Goal: Transaction & Acquisition: Download file/media

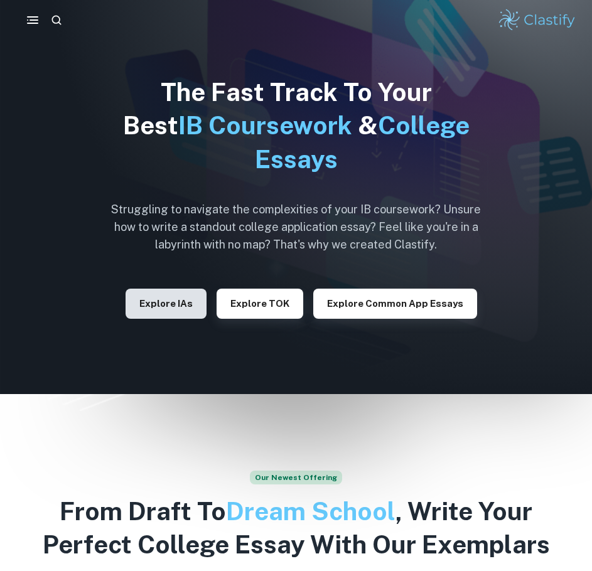
click at [171, 294] on button "Explore IAs" at bounding box center [165, 304] width 81 height 30
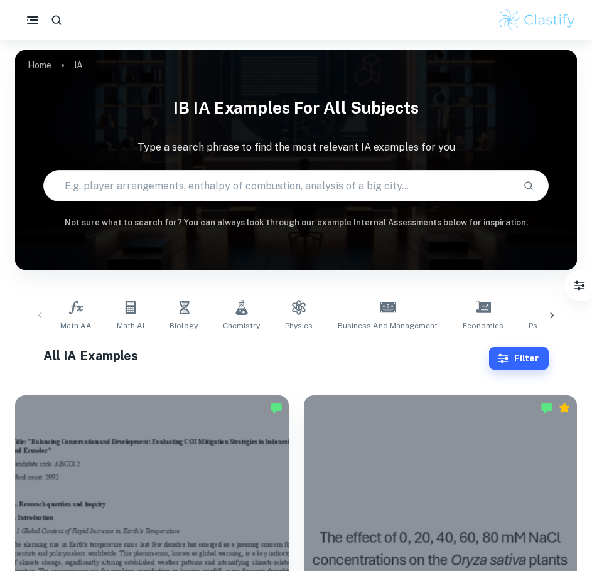
click at [211, 188] on input "text" at bounding box center [278, 185] width 469 height 35
click at [212, 189] on input "text" at bounding box center [278, 185] width 469 height 35
type input "computer science ia"
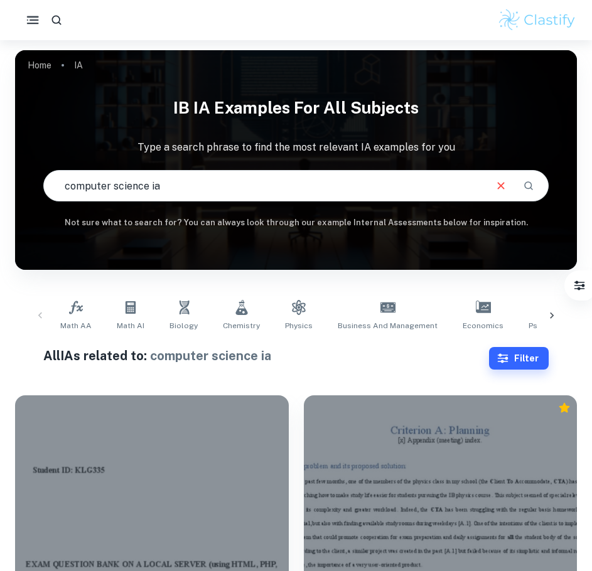
click at [36, 20] on rect "button" at bounding box center [33, 19] width 9 height 1
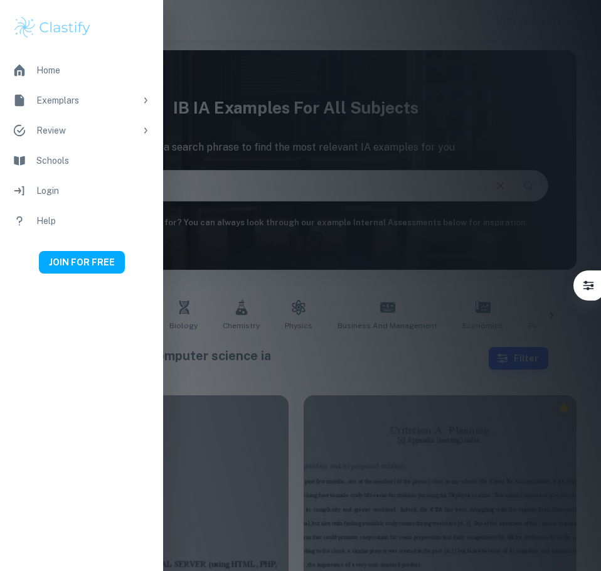
click at [102, 195] on div "Login" at bounding box center [93, 191] width 114 height 14
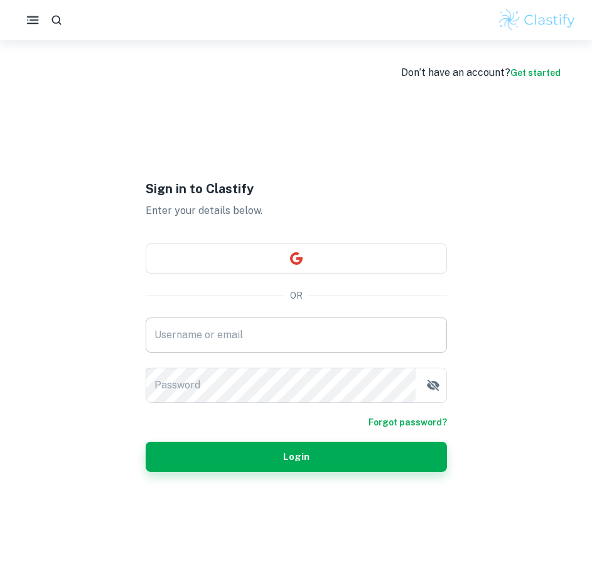
click at [260, 334] on input "Username or email" at bounding box center [296, 334] width 301 height 35
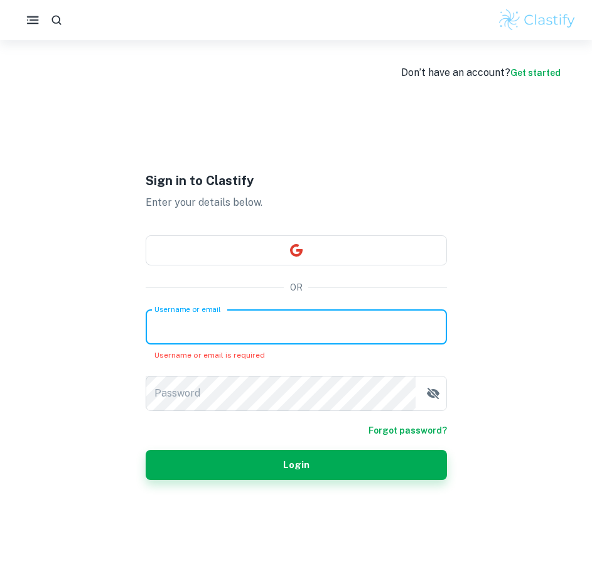
type input "[EMAIL_ADDRESS][DOMAIN_NAME]"
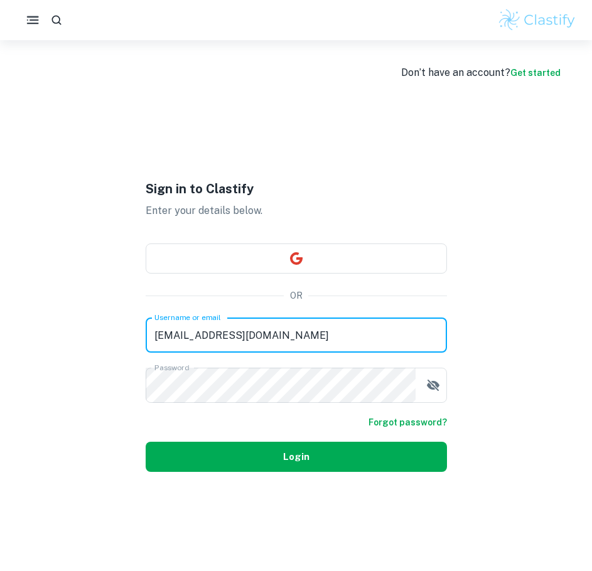
click at [284, 450] on button "Login" at bounding box center [296, 457] width 301 height 30
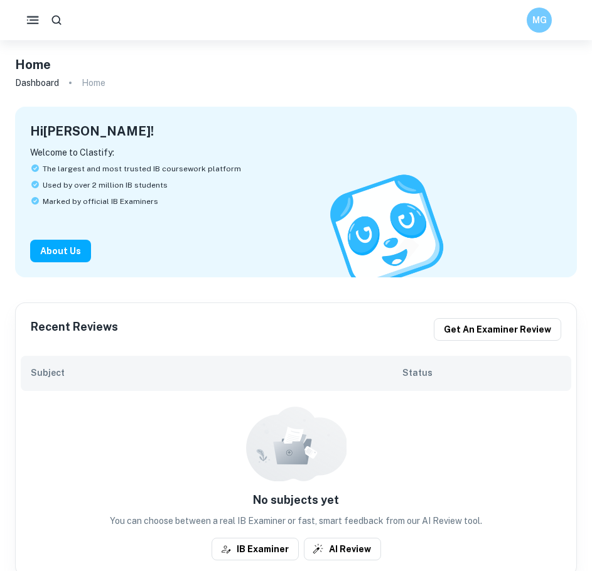
click at [33, 22] on icon "button" at bounding box center [33, 21] width 16 height 16
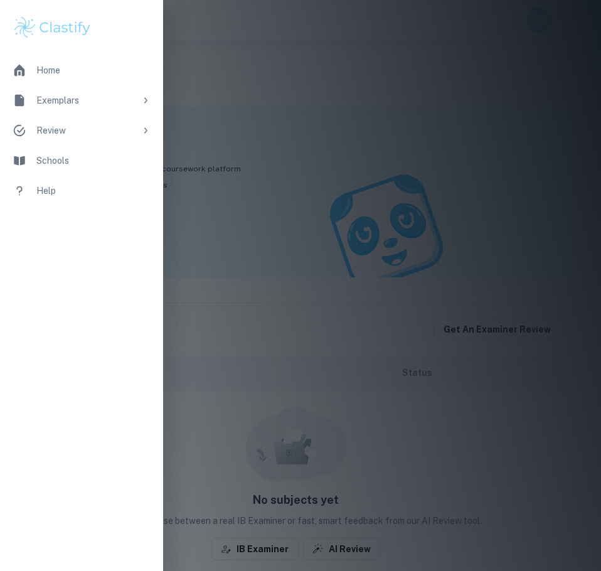
click at [78, 71] on div "Home" at bounding box center [93, 70] width 114 height 14
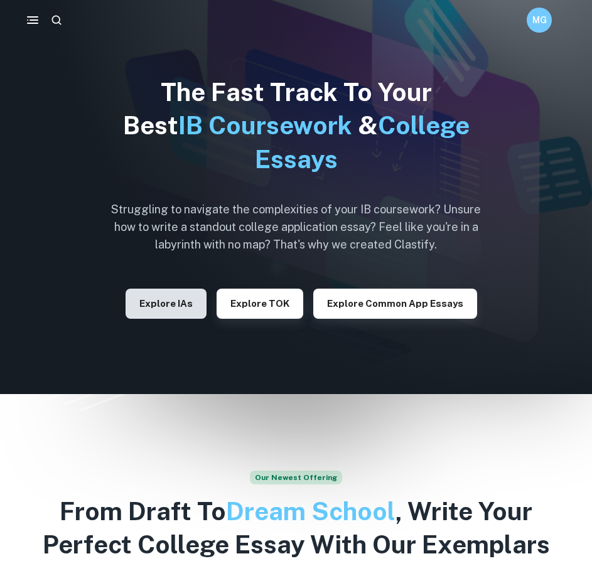
click at [196, 297] on button "Explore IAs" at bounding box center [165, 304] width 81 height 30
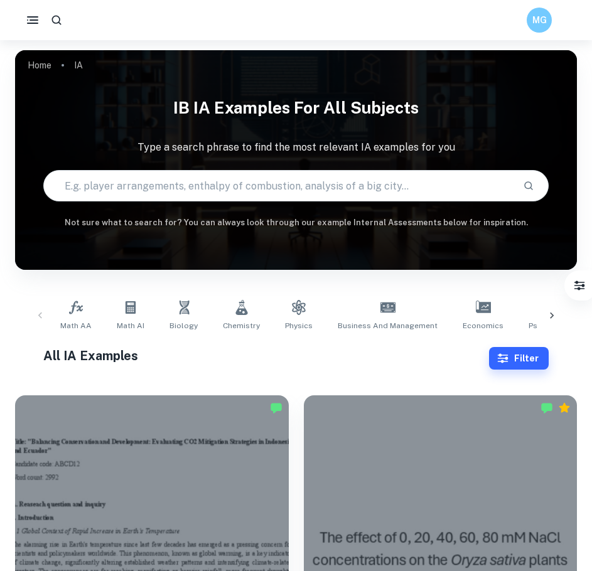
click at [208, 194] on input "text" at bounding box center [278, 185] width 469 height 35
type input "computer science"
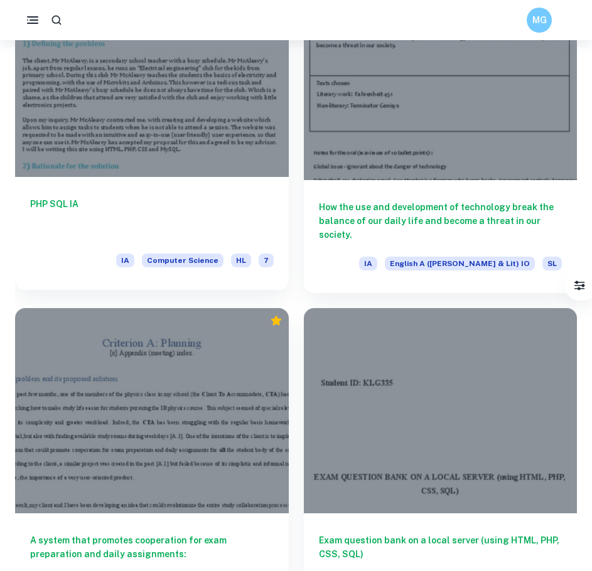
scroll to position [1004, 0]
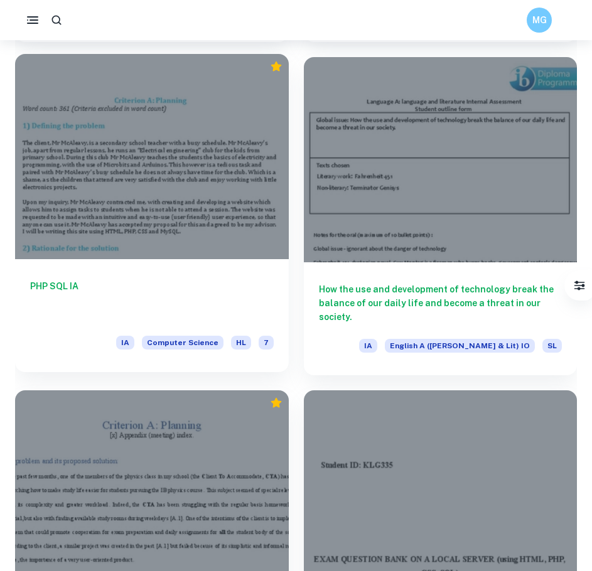
click at [172, 187] on div at bounding box center [152, 156] width 274 height 205
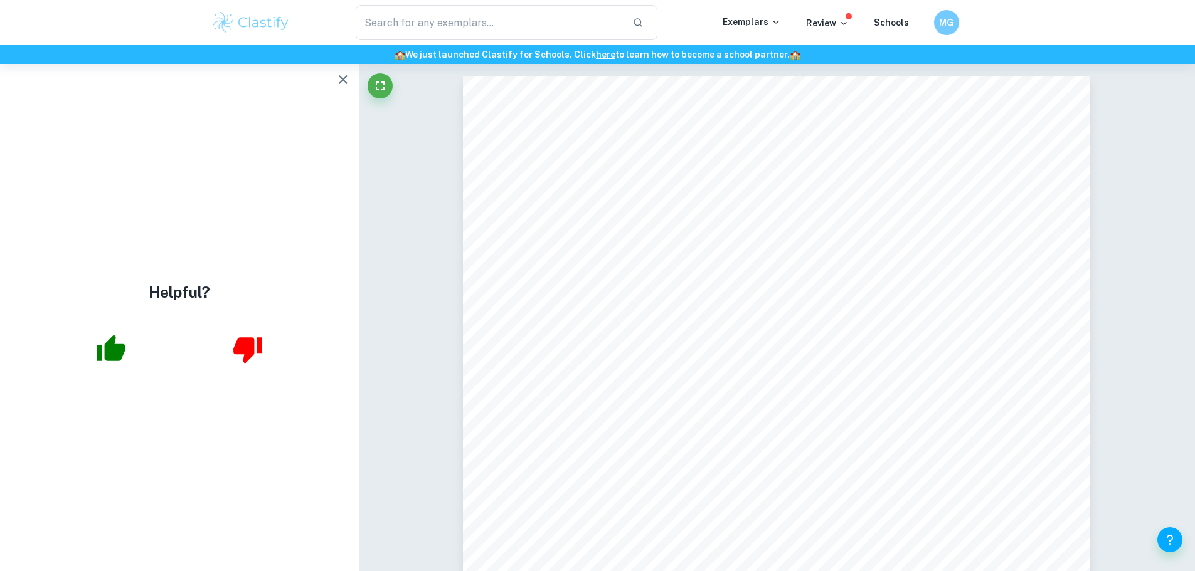
click at [341, 77] on icon "button" at bounding box center [343, 79] width 9 height 9
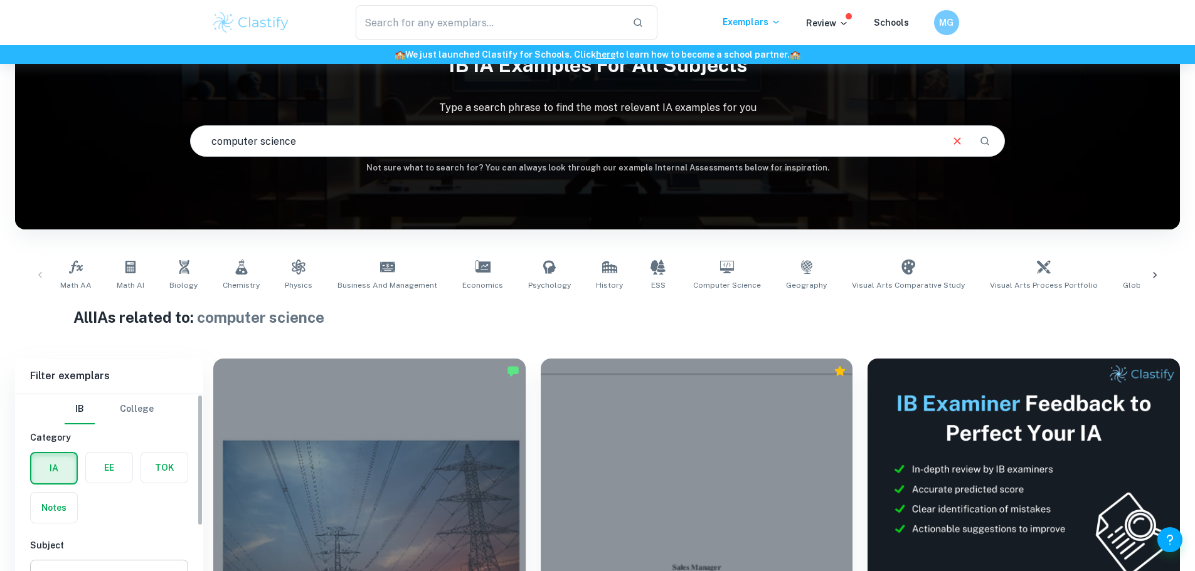
scroll to position [440, 0]
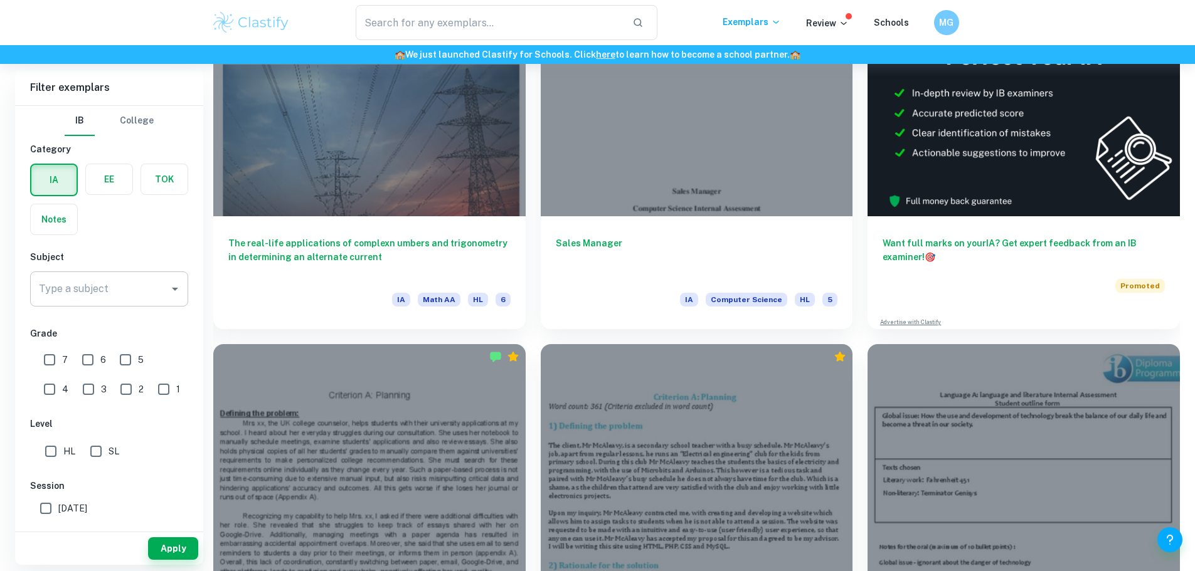
click at [130, 300] on input "Type a subject" at bounding box center [100, 289] width 128 height 24
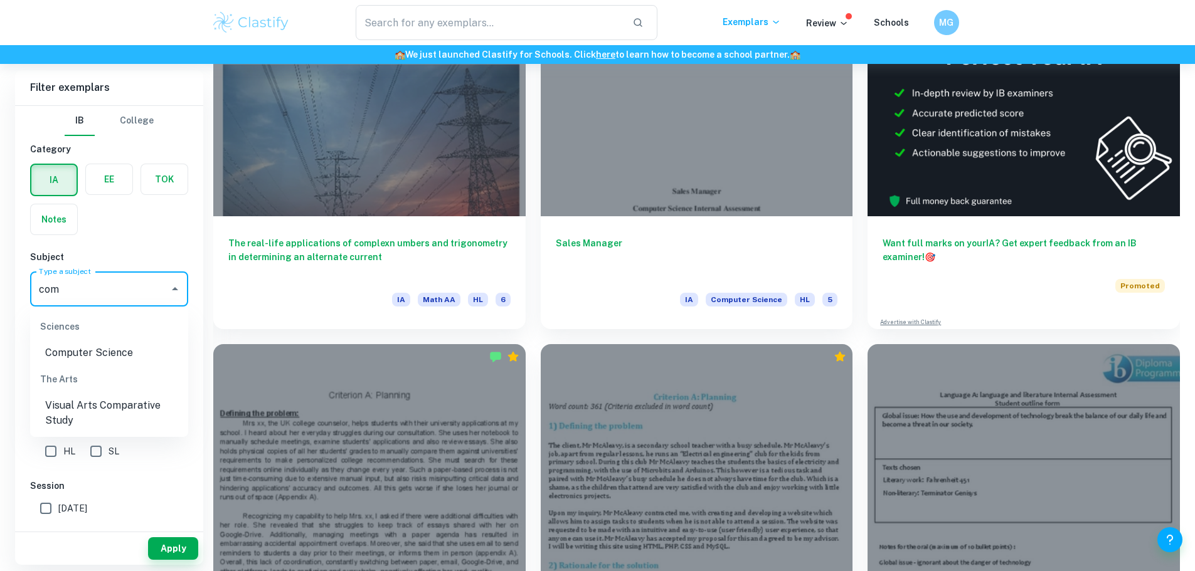
click at [136, 347] on li "Computer Science" at bounding box center [109, 353] width 158 height 23
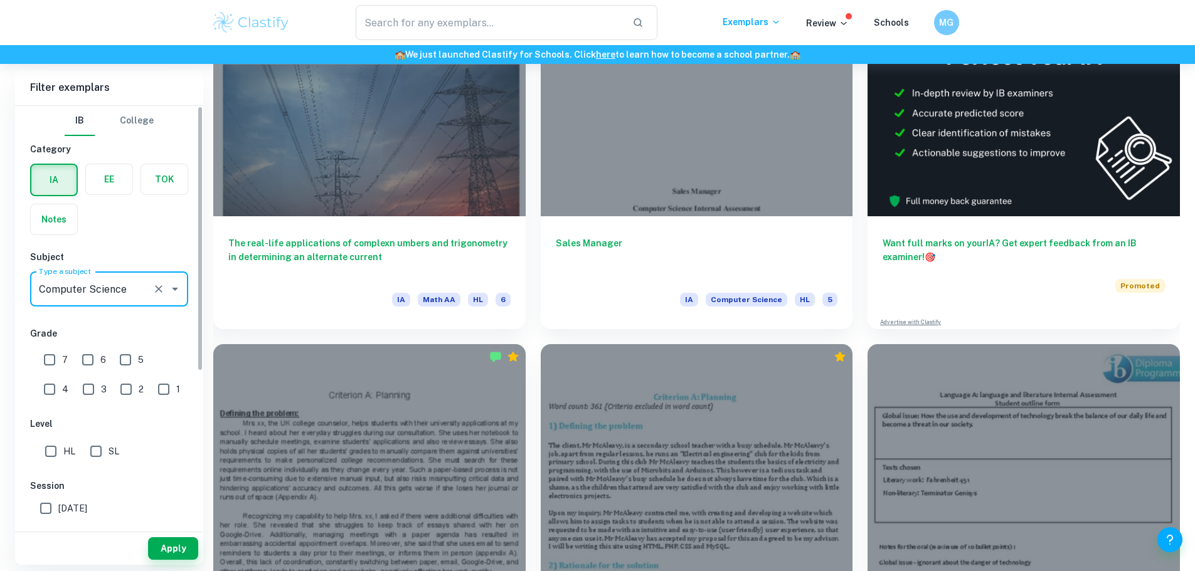
type input "Computer Science"
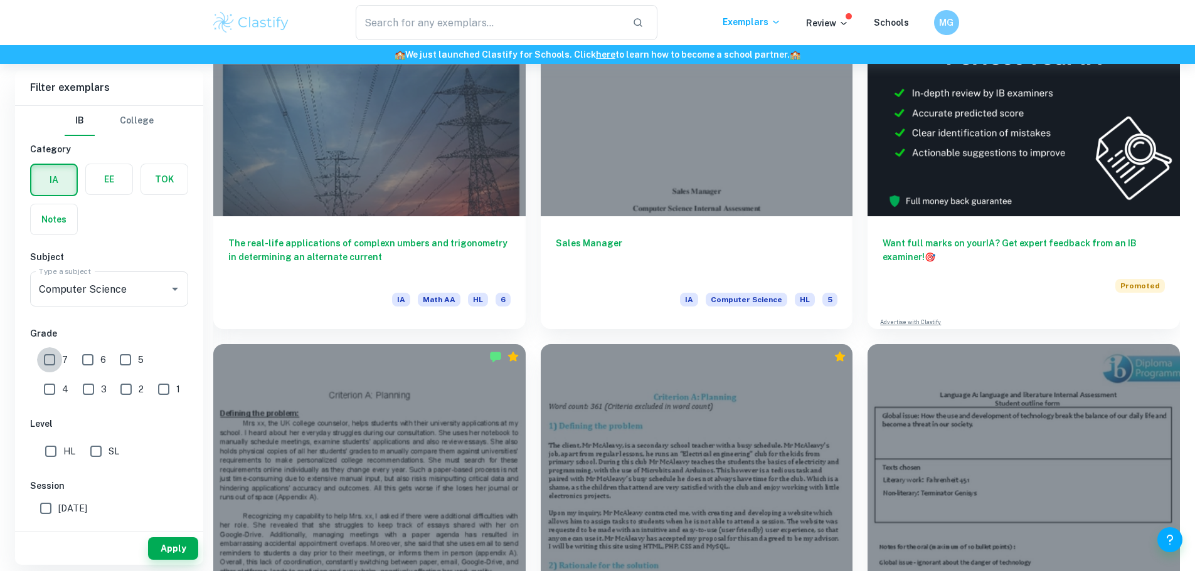
click at [50, 360] on input "7" at bounding box center [49, 360] width 25 height 25
checkbox input "true"
click at [183, 456] on button "Apply" at bounding box center [173, 549] width 50 height 23
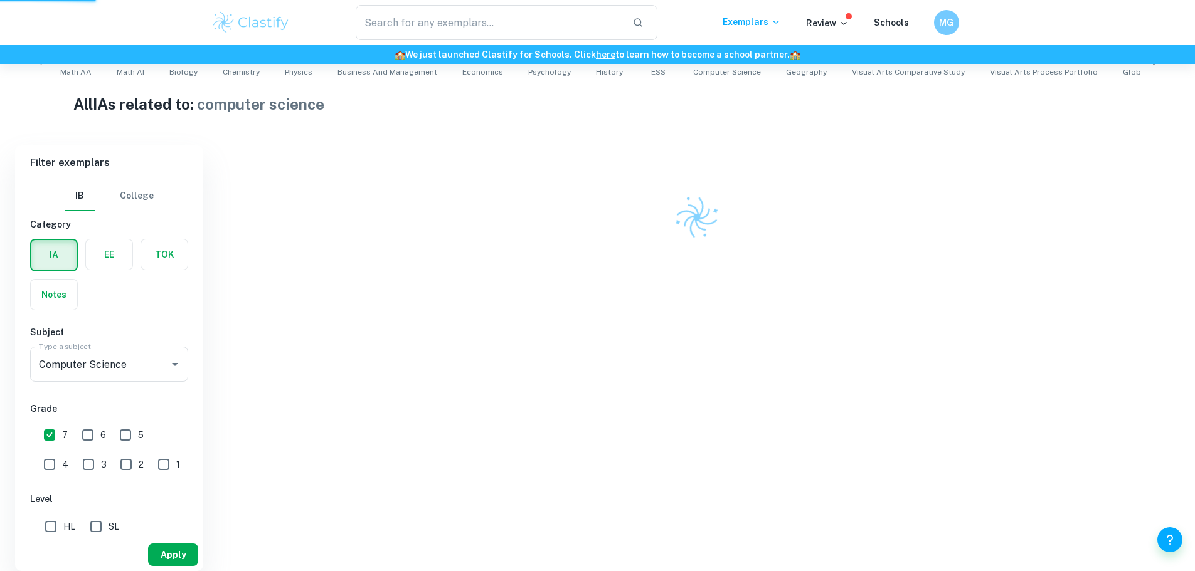
scroll to position [258, 0]
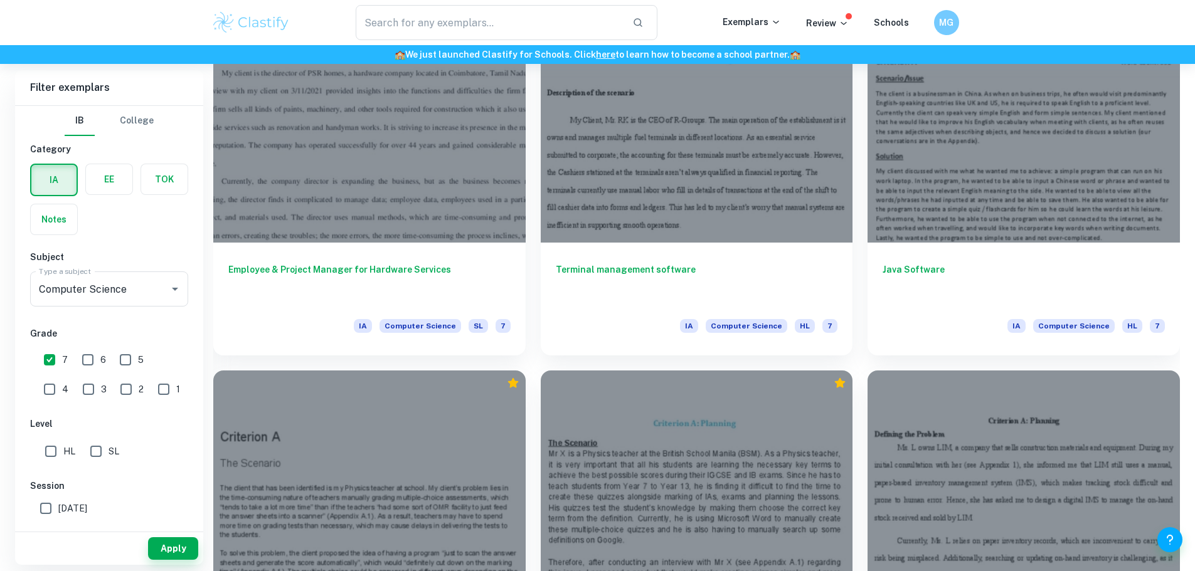
scroll to position [753, 0]
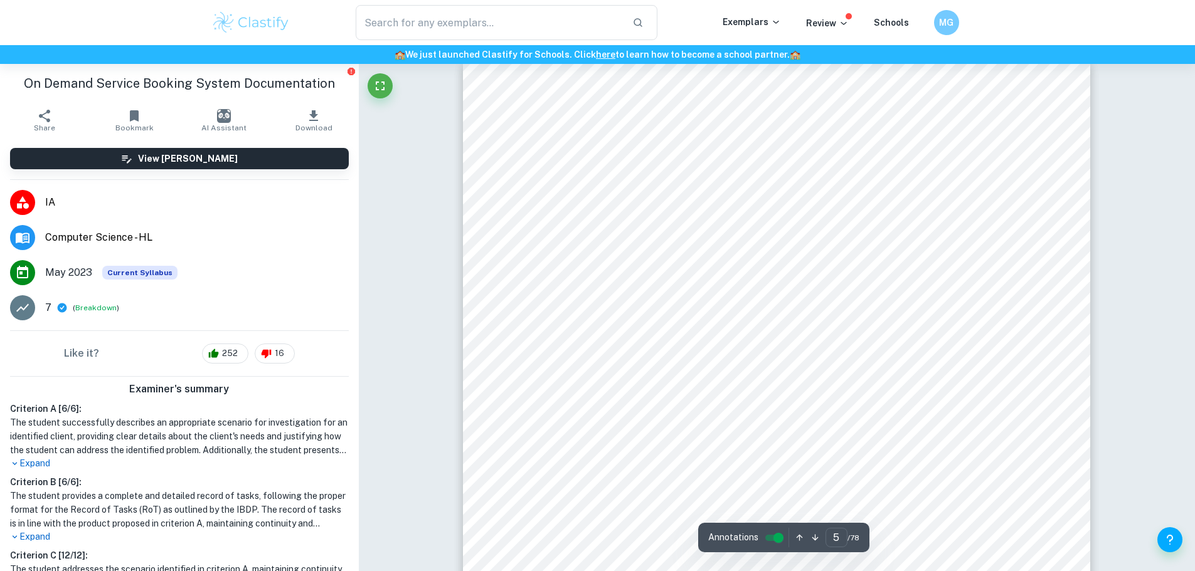
scroll to position [3701, 0]
click at [472, 291] on div "Appendix C: Approval of Success Criteria Date: [DATE] I reached out to my clien…" at bounding box center [776, 299] width 627 height 886
click at [472, 326] on div "Appendix C: Approval of Success Criteria Date: [DATE] I reached out to my clien…" at bounding box center [776, 111] width 627 height 886
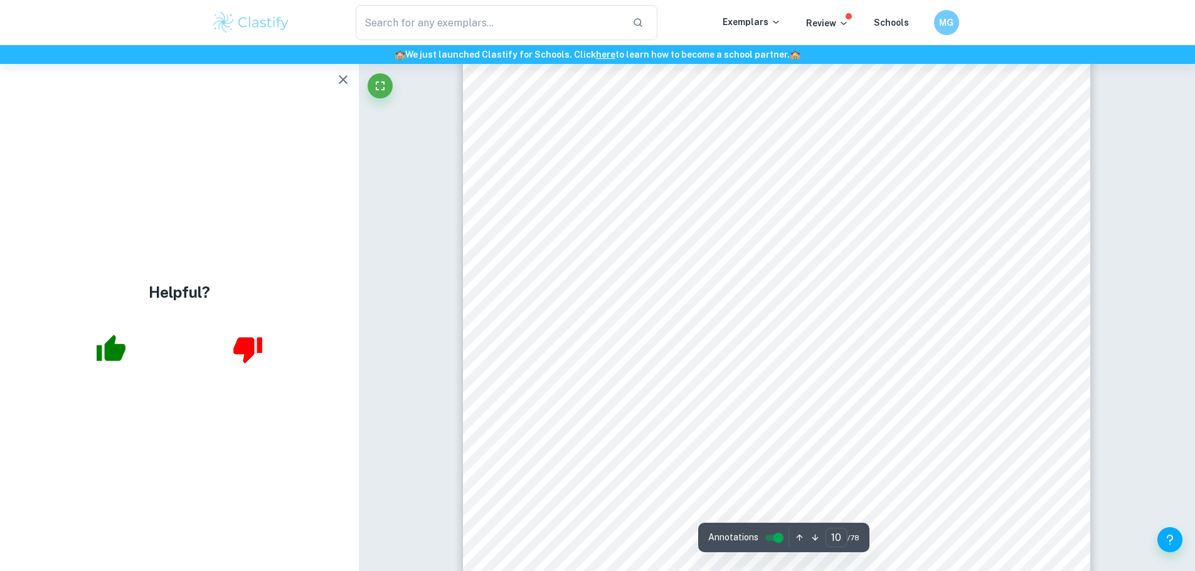
click at [336, 78] on icon "button" at bounding box center [343, 79] width 15 height 15
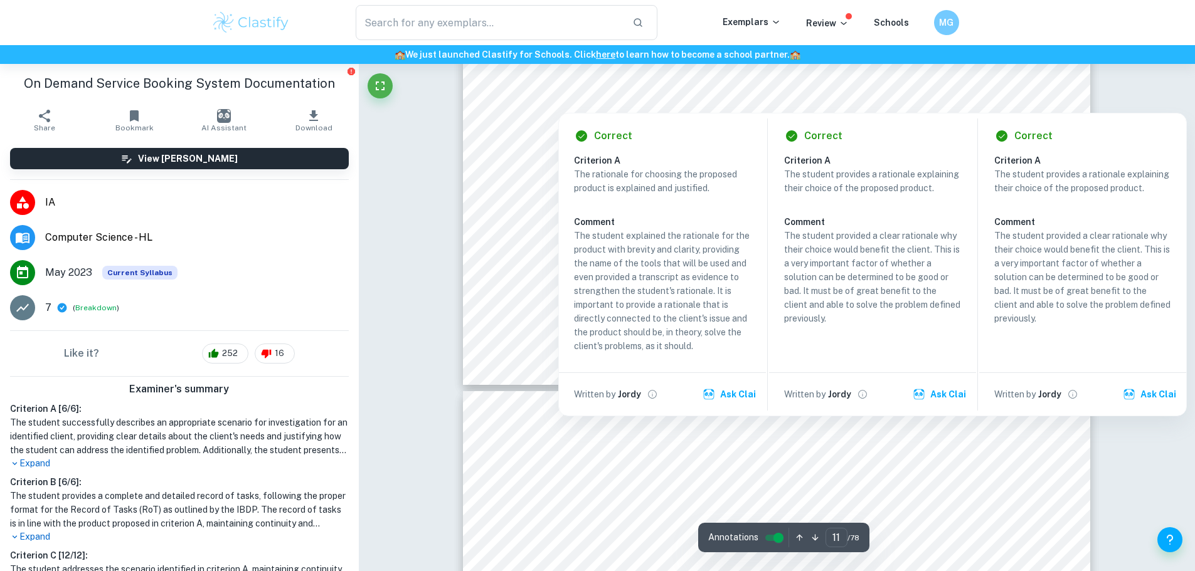
type input "12"
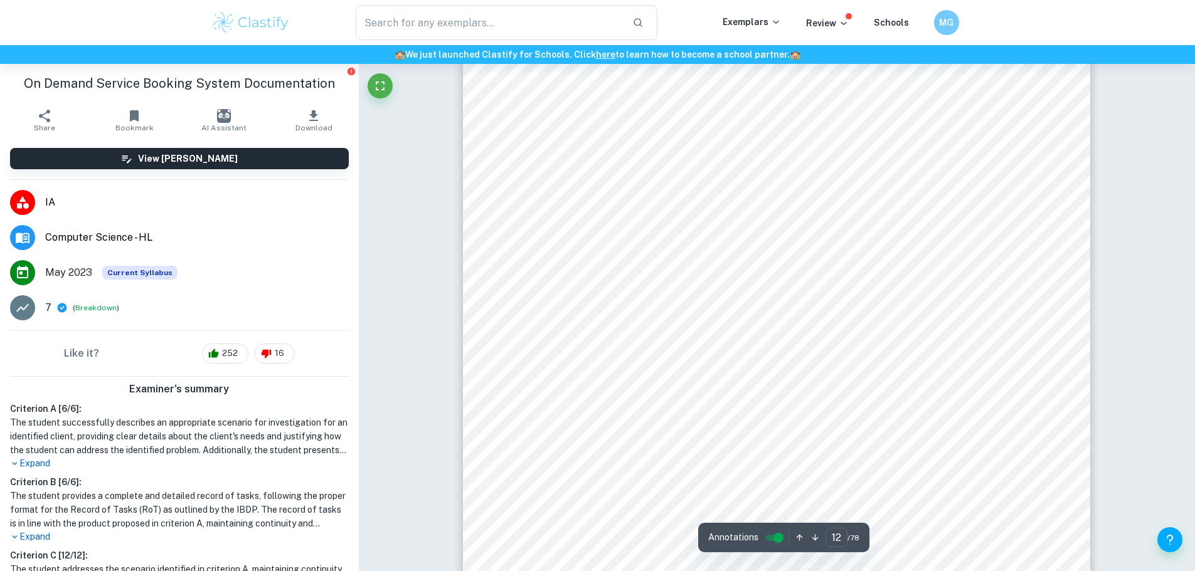
scroll to position [9849, 0]
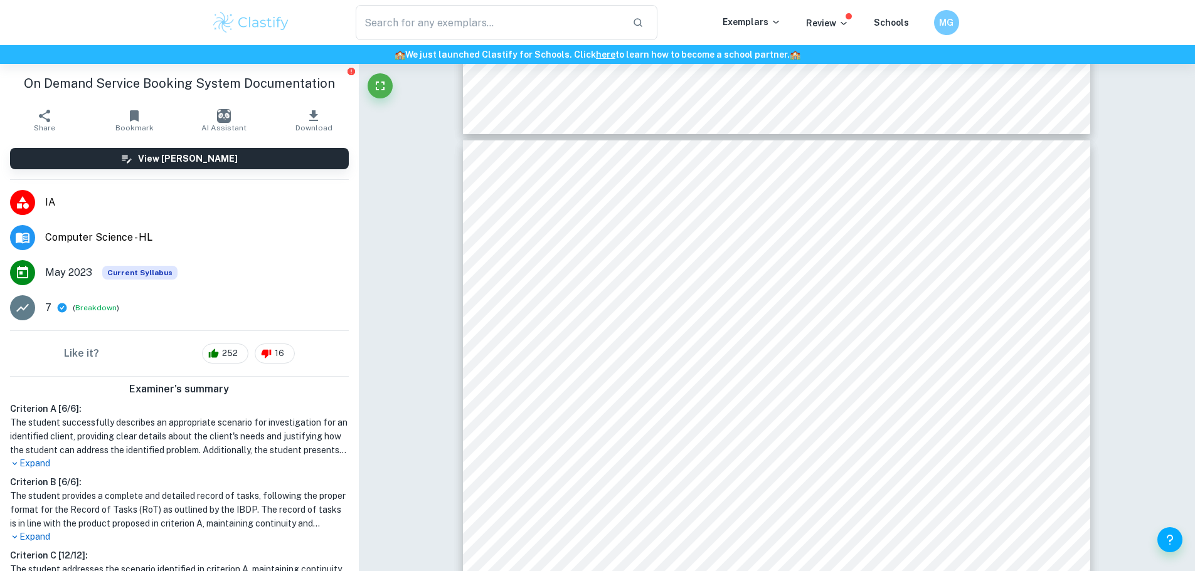
drag, startPoint x: 313, startPoint y: 114, endPoint x: 329, endPoint y: 105, distance: 18.2
click at [313, 114] on button "Download" at bounding box center [314, 120] width 90 height 35
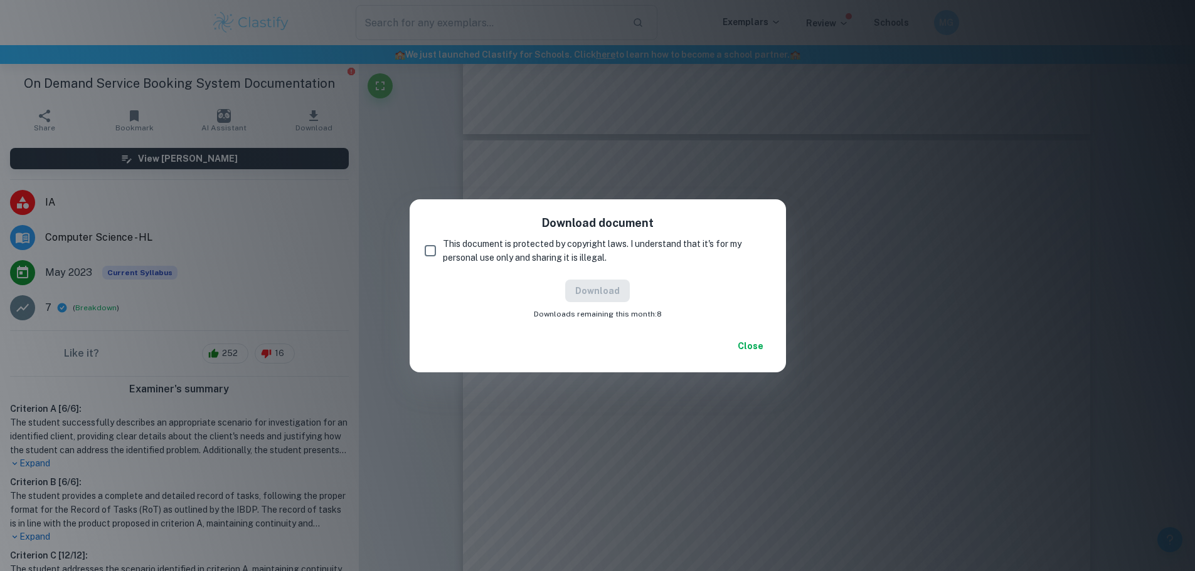
click at [472, 247] on span "This document is protected by copyright laws. I understand that it's for my per…" at bounding box center [602, 251] width 318 height 28
click at [443, 247] on input "This document is protected by copyright laws. I understand that it's for my per…" at bounding box center [430, 250] width 25 height 25
checkbox input "true"
click at [472, 292] on button "Download" at bounding box center [597, 291] width 65 height 23
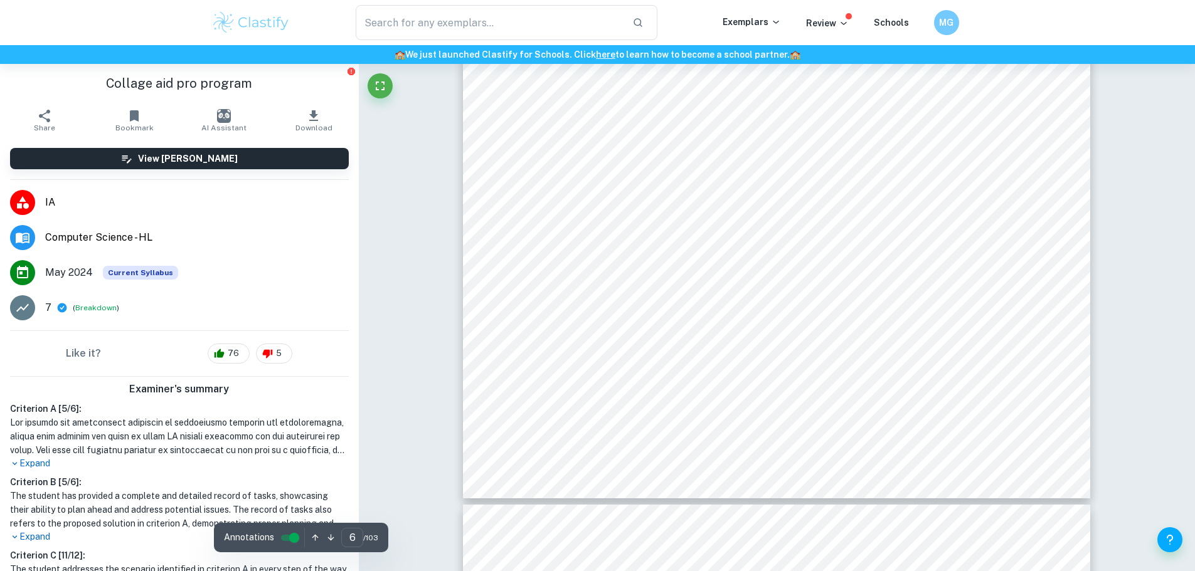
scroll to position [4580, 0]
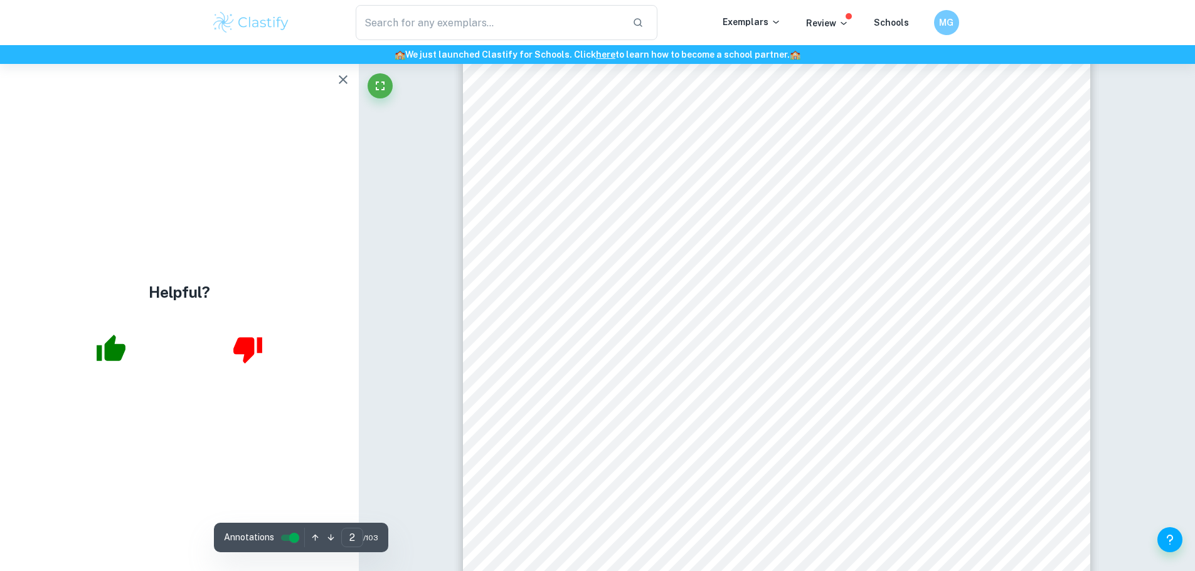
type input "1"
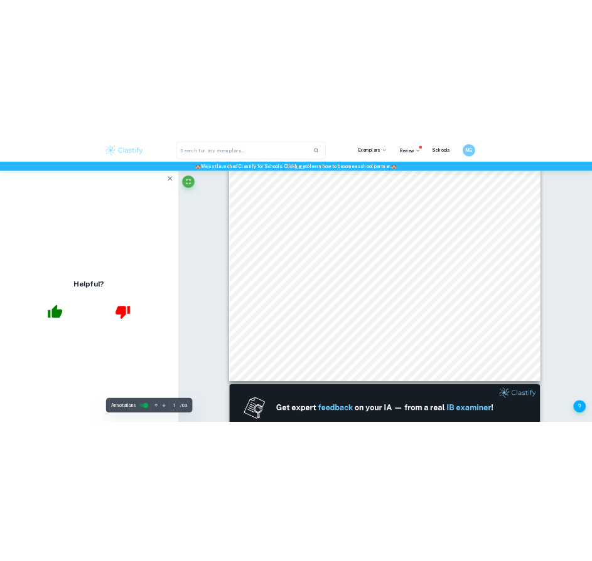
scroll to position [188, 0]
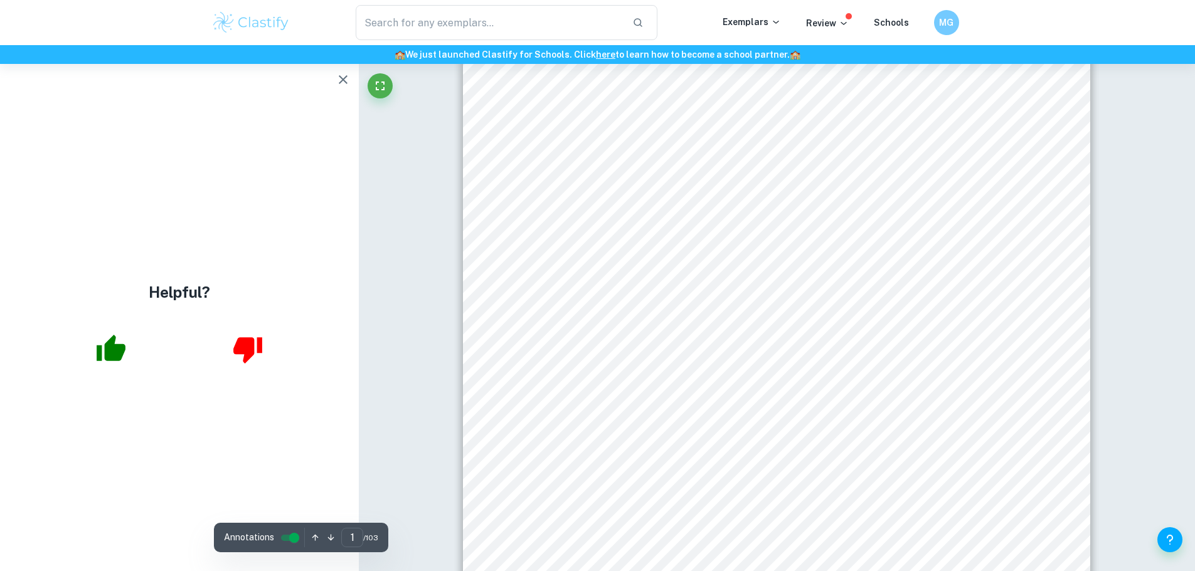
click at [340, 80] on icon "button" at bounding box center [343, 79] width 15 height 15
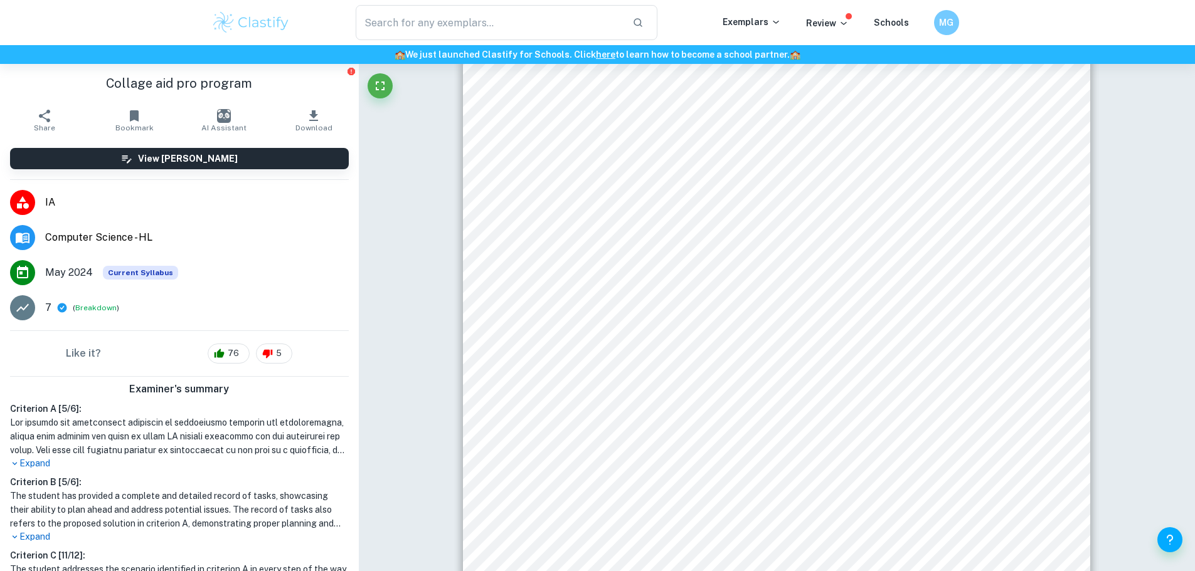
click at [309, 115] on icon "button" at bounding box center [313, 115] width 9 height 11
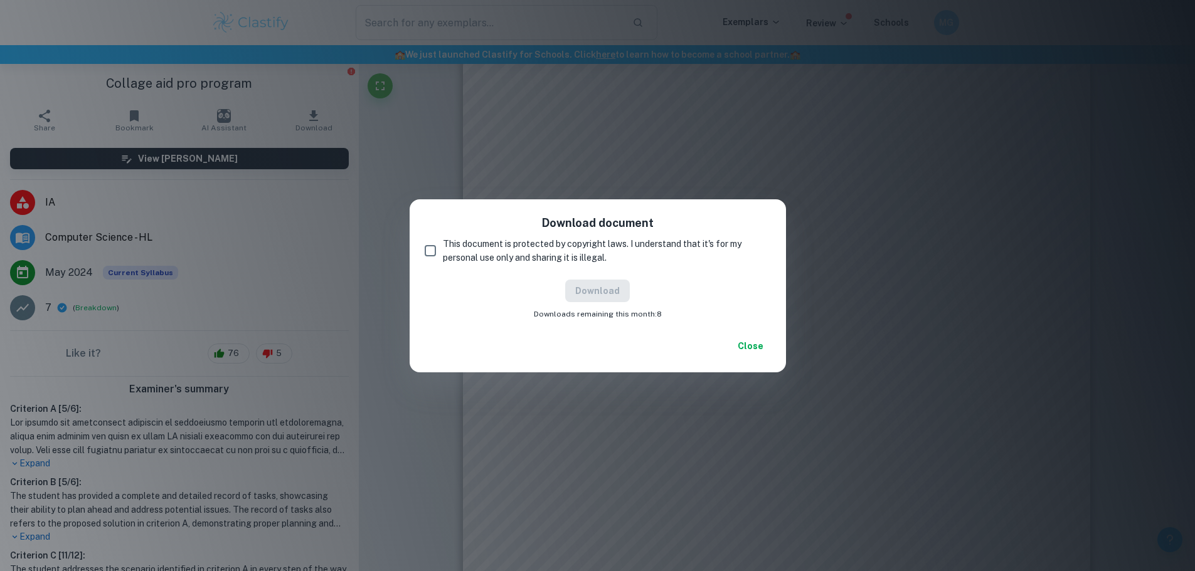
click at [477, 245] on span "This document is protected by copyright laws. I understand that it's for my per…" at bounding box center [602, 251] width 318 height 28
click at [443, 245] on input "This document is protected by copyright laws. I understand that it's for my per…" at bounding box center [430, 250] width 25 height 25
checkbox input "true"
click at [591, 290] on button "Download" at bounding box center [597, 291] width 65 height 23
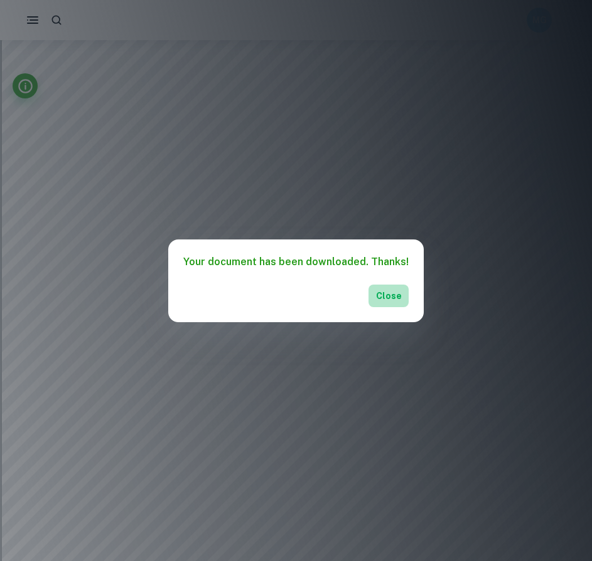
click at [380, 299] on button "Close" at bounding box center [388, 296] width 40 height 23
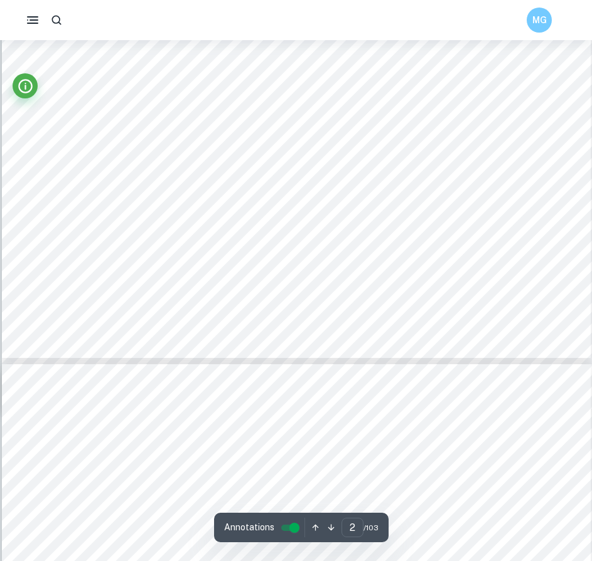
type input "3"
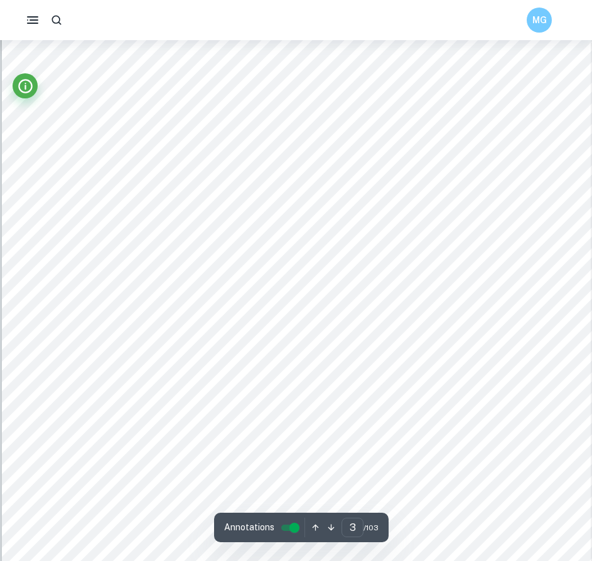
scroll to position [1757, 0]
